Goal: Transaction & Acquisition: Subscribe to service/newsletter

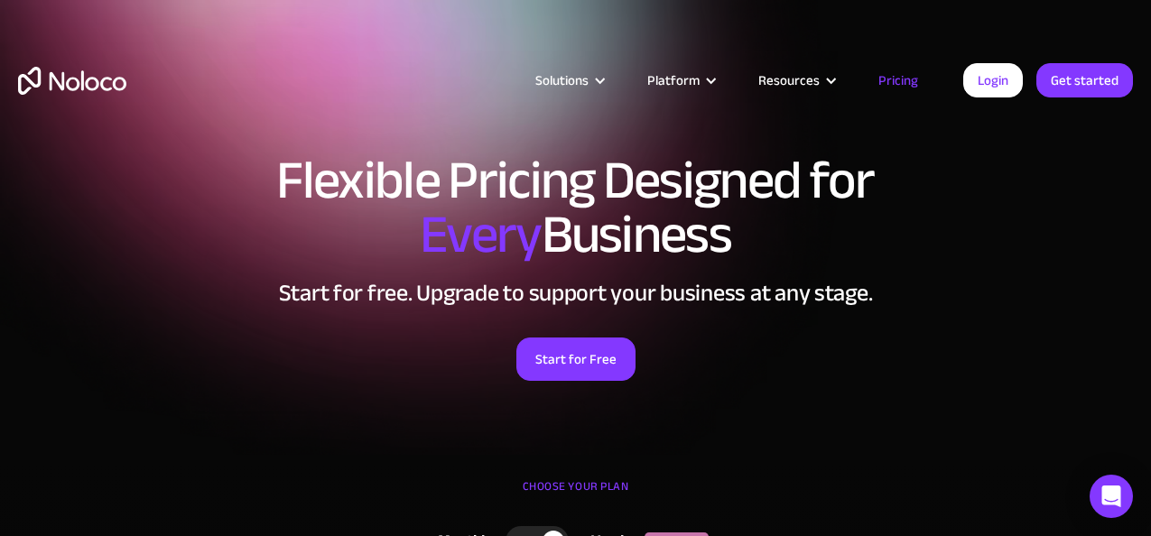
click at [1045, 141] on div "Solutions Use Cases Business Types Project Management Keep track of customers, …" at bounding box center [575, 98] width 1151 height 107
click at [1063, 87] on link "Get started" at bounding box center [1084, 80] width 97 height 34
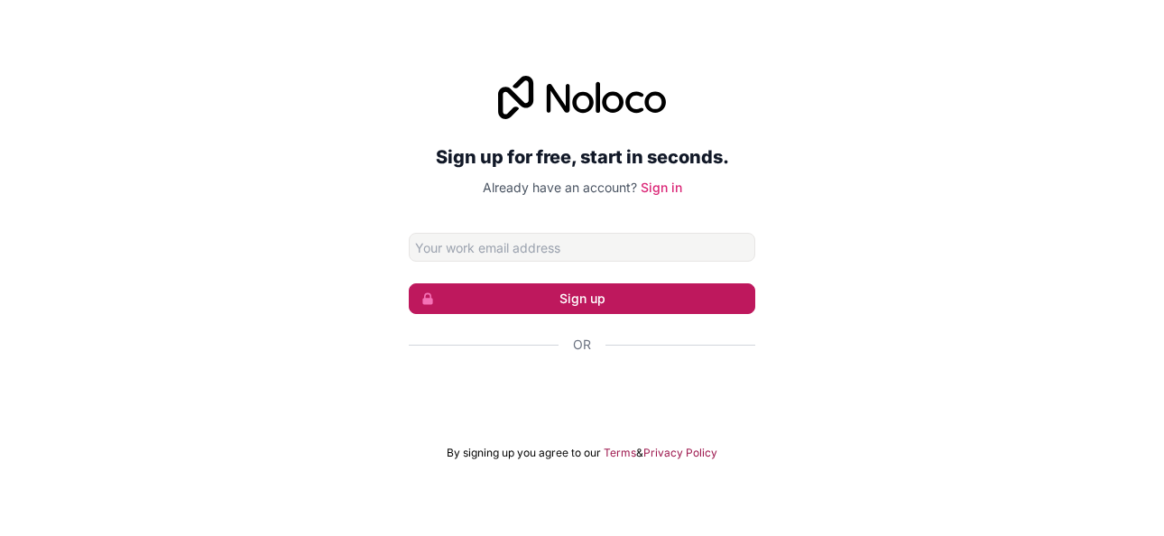
click at [682, 293] on button "Sign up" at bounding box center [582, 298] width 347 height 31
